Goal: Navigation & Orientation: Find specific page/section

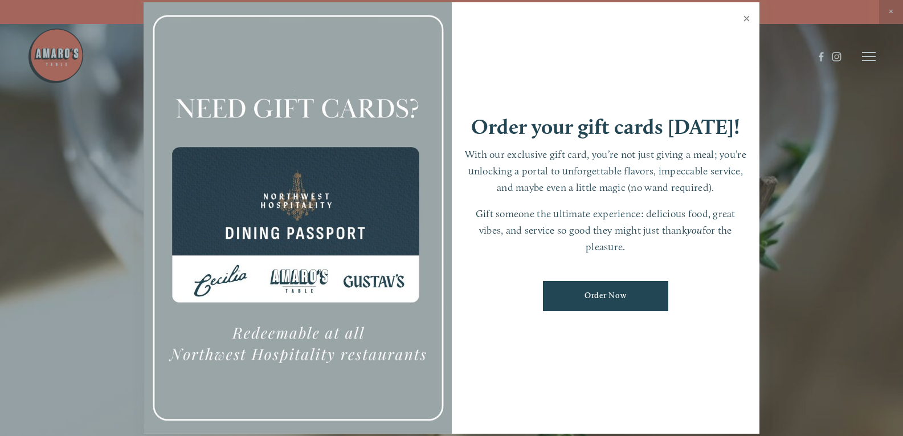
click at [743, 20] on link "Close" at bounding box center [746, 20] width 22 height 32
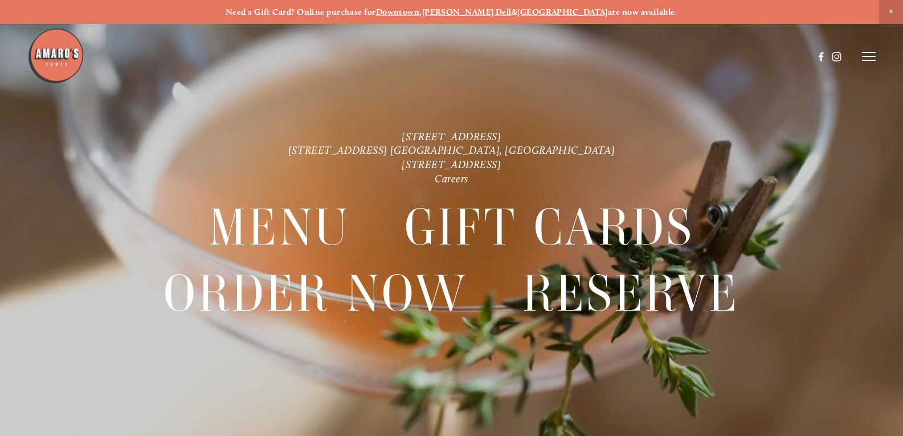
click at [888, 11] on span "Close Announcement" at bounding box center [891, 12] width 24 height 24
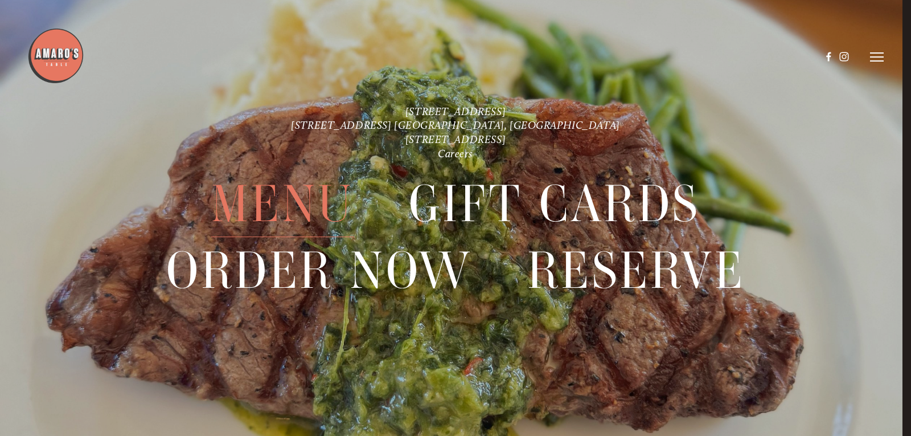
click at [274, 193] on span "Menu" at bounding box center [282, 204] width 143 height 66
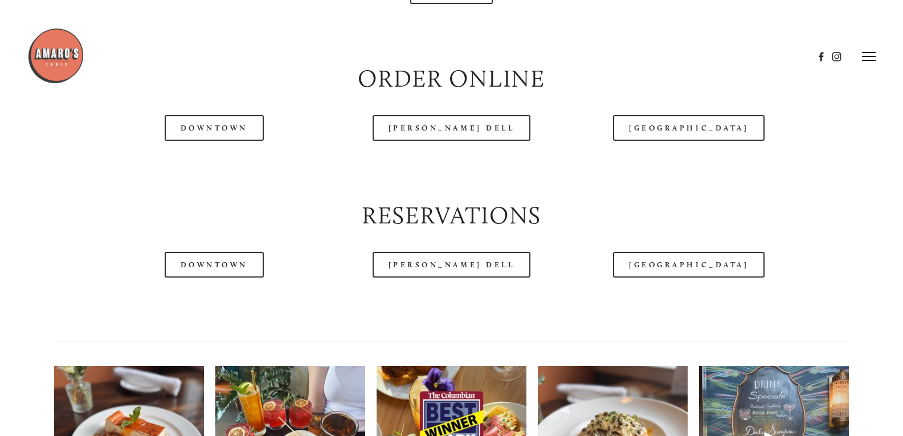
scroll to position [1082, 0]
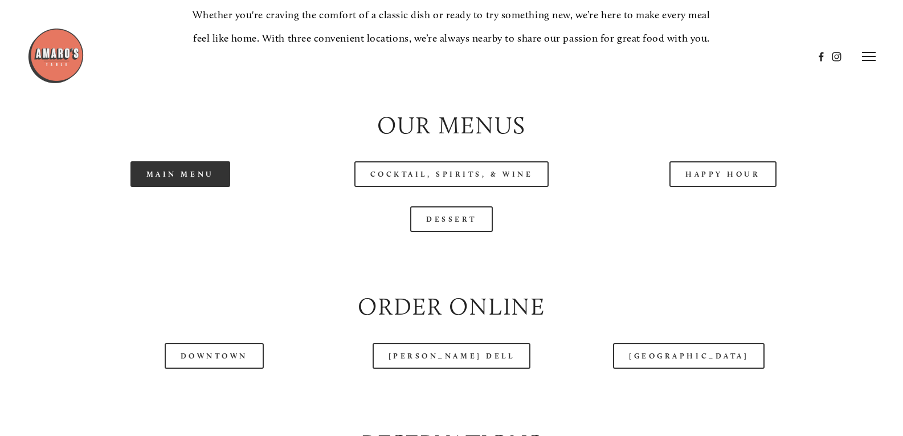
click at [176, 187] on link "Main Menu" at bounding box center [180, 174] width 100 height 26
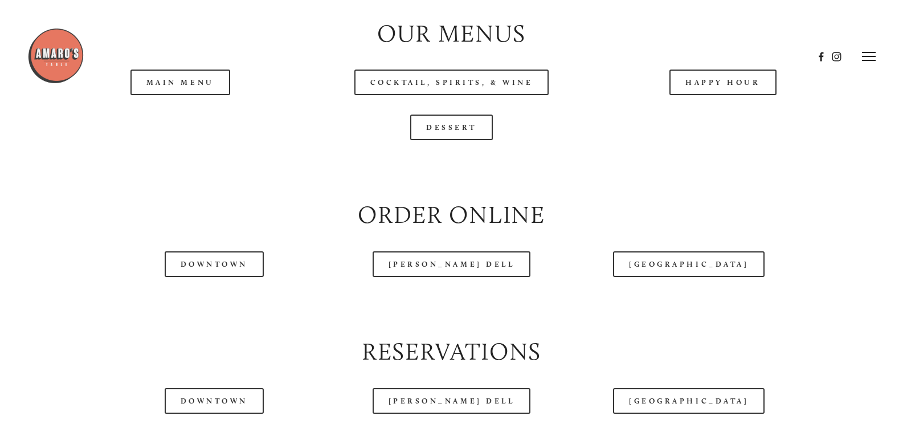
scroll to position [1117, 0]
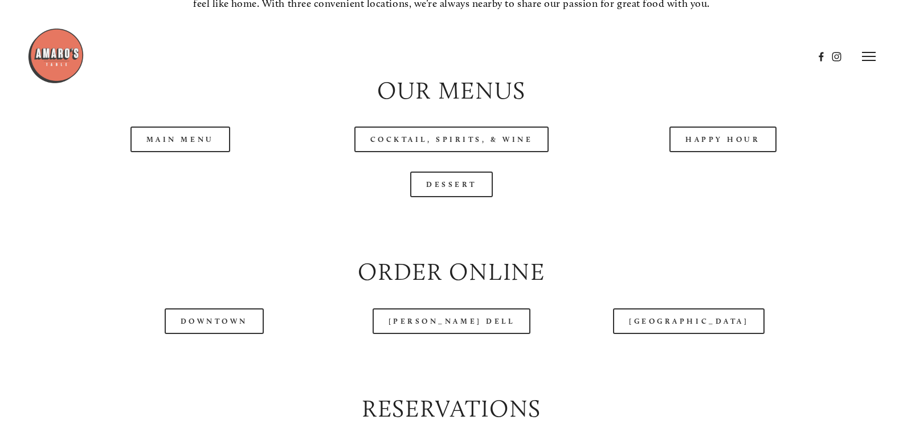
click at [163, 158] on div "Main Menu" at bounding box center [179, 139] width 271 height 45
click at [166, 152] on link "Main Menu" at bounding box center [180, 139] width 100 height 26
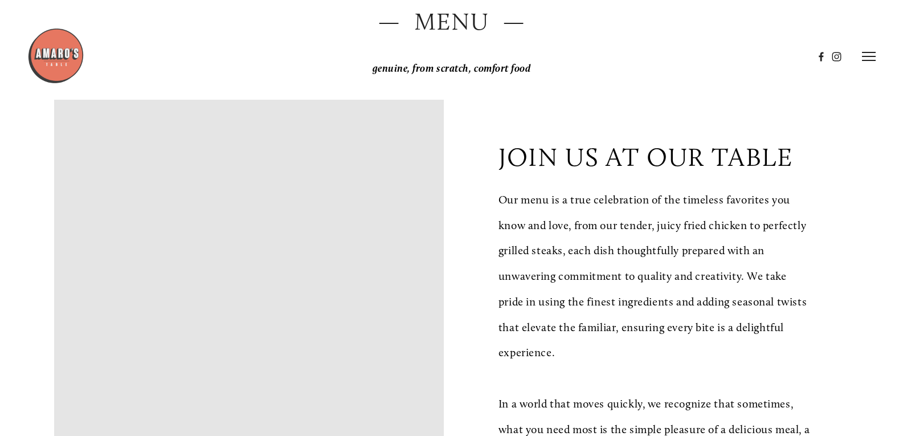
scroll to position [0, 0]
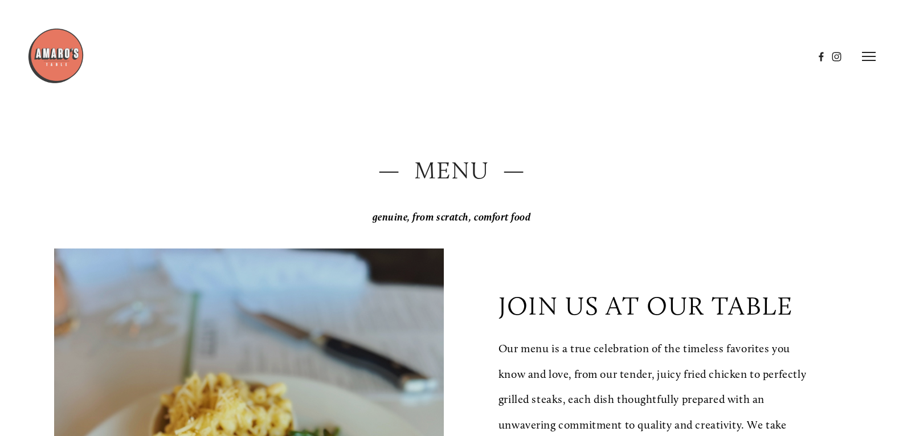
click at [868, 62] on icon at bounding box center [869, 56] width 14 height 10
click at [762, 58] on span "Gallery" at bounding box center [764, 56] width 26 height 10
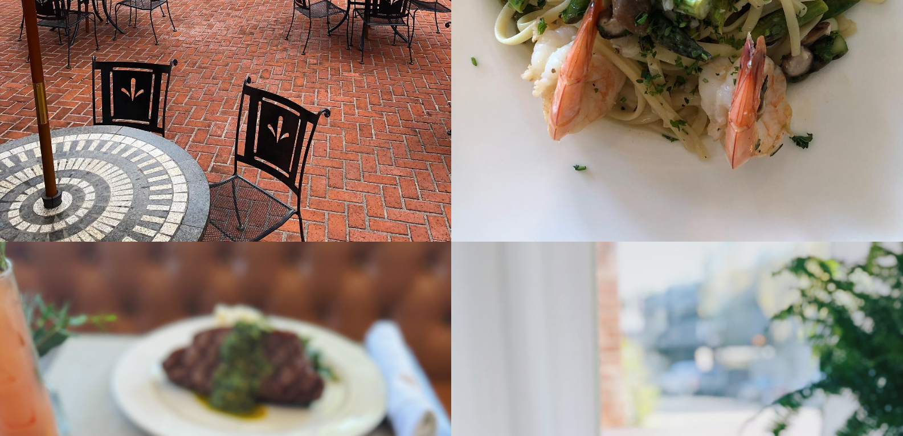
scroll to position [7235, 0]
